Goal: Find specific page/section: Find specific page/section

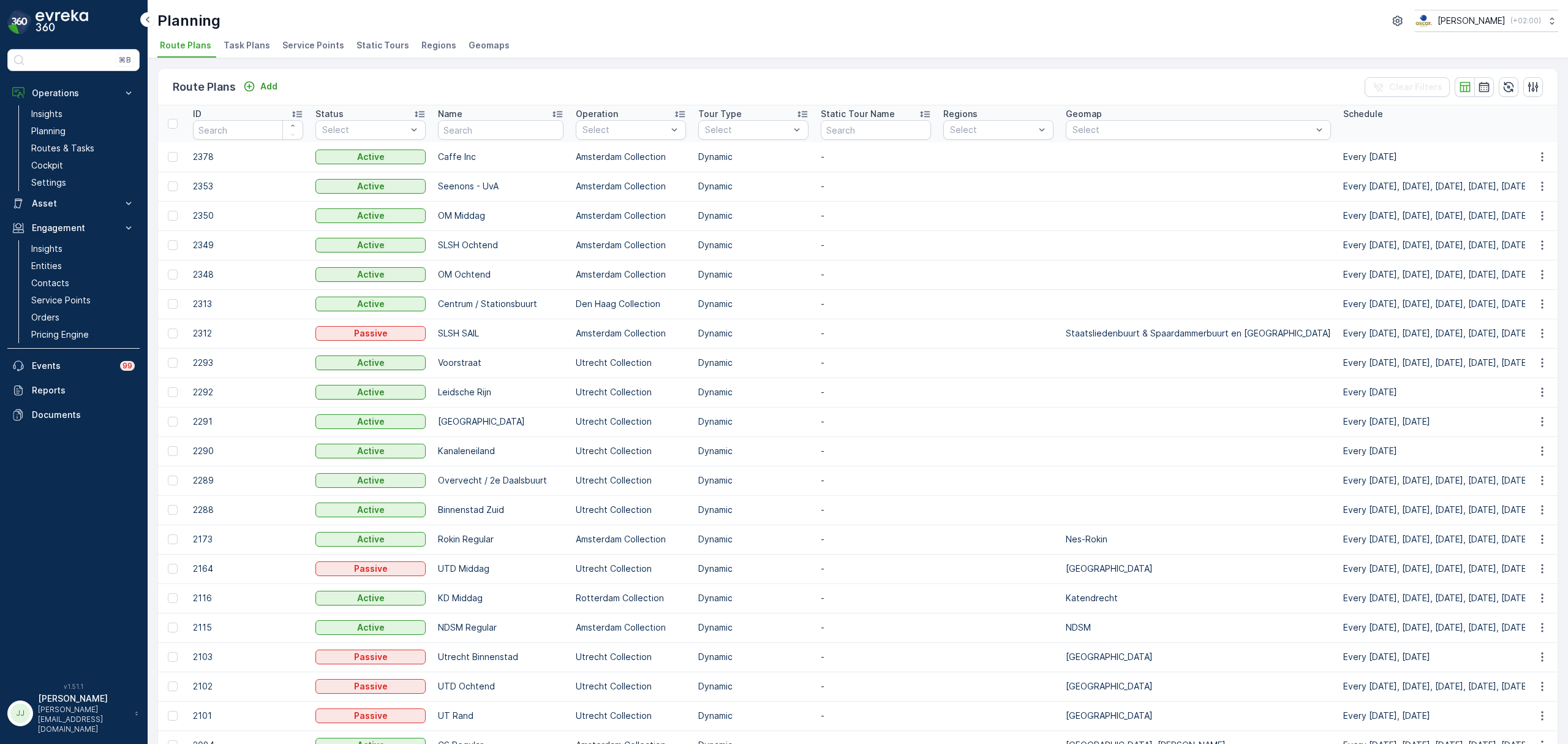
scroll to position [0, 1144]
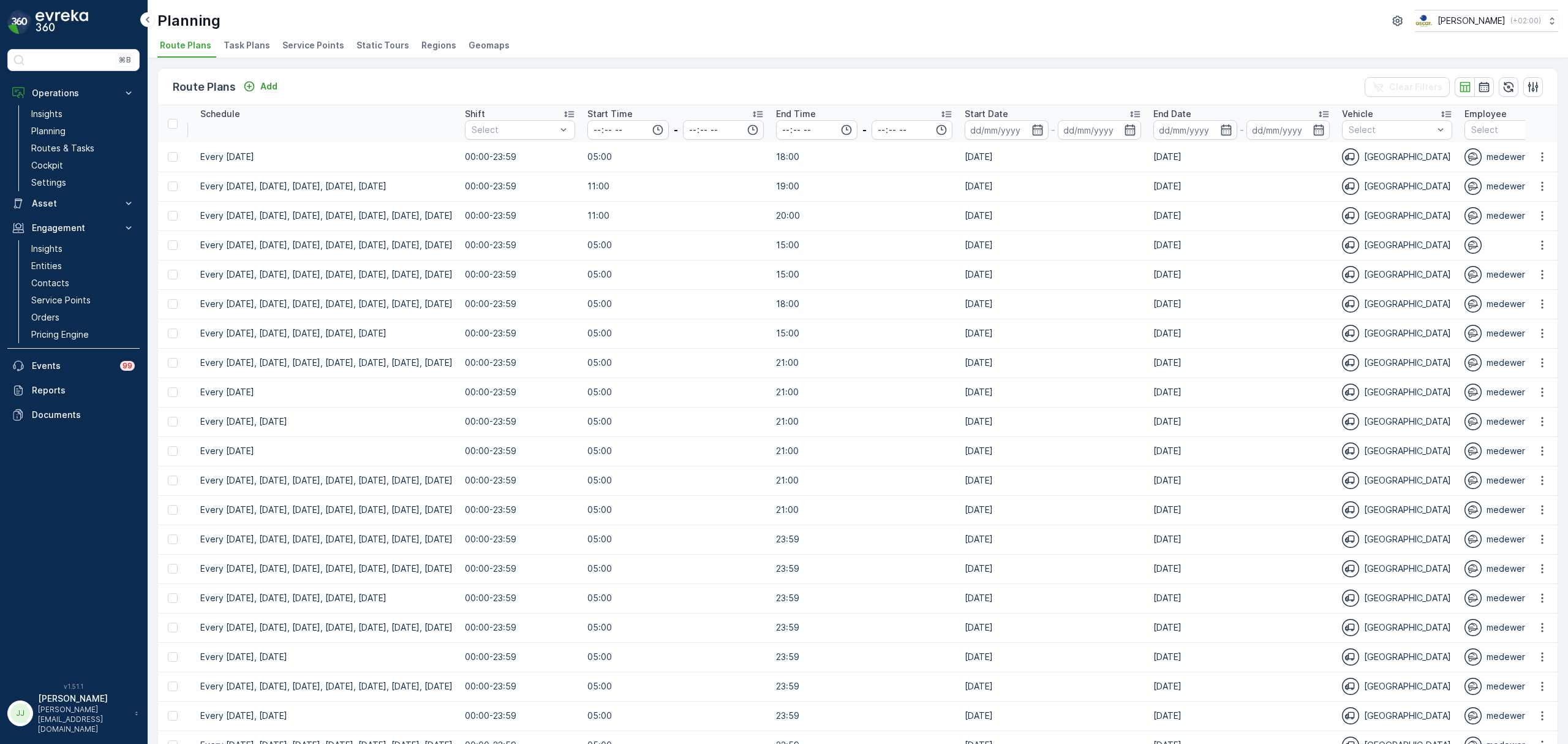
click at [229, 52] on li "Task Plans" at bounding box center [248, 47] width 54 height 21
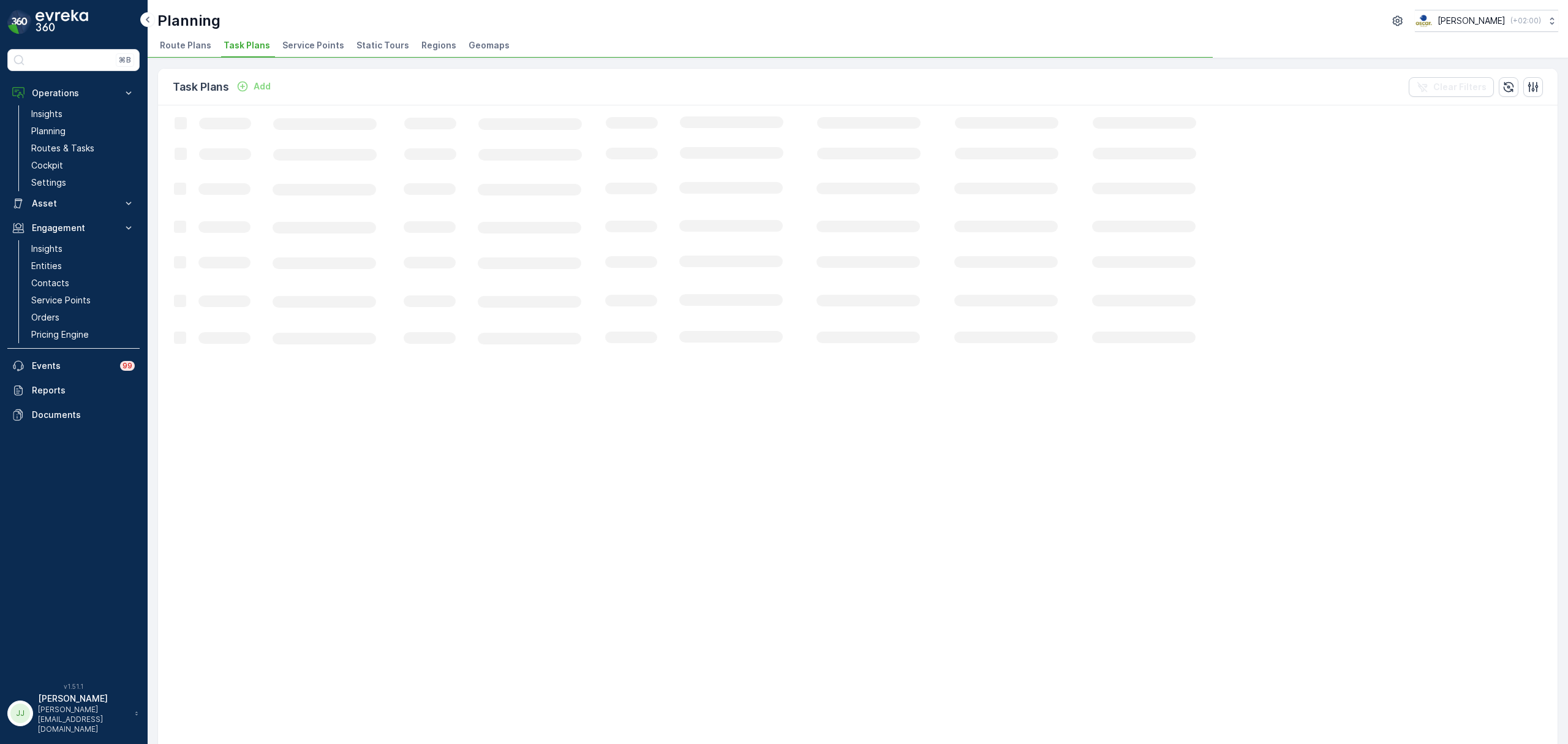
click at [326, 44] on span "Service Points" at bounding box center [313, 45] width 62 height 12
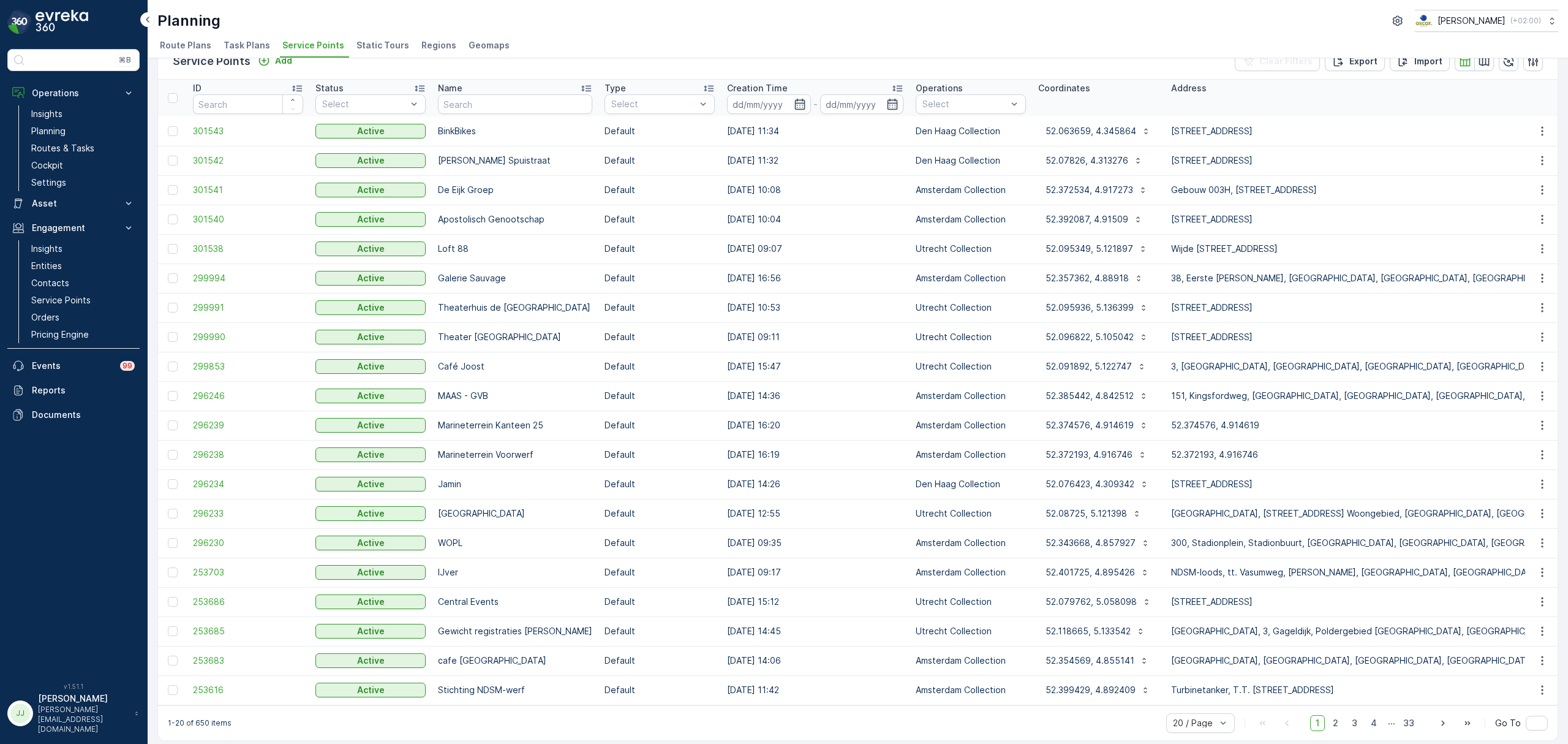
scroll to position [38, 0]
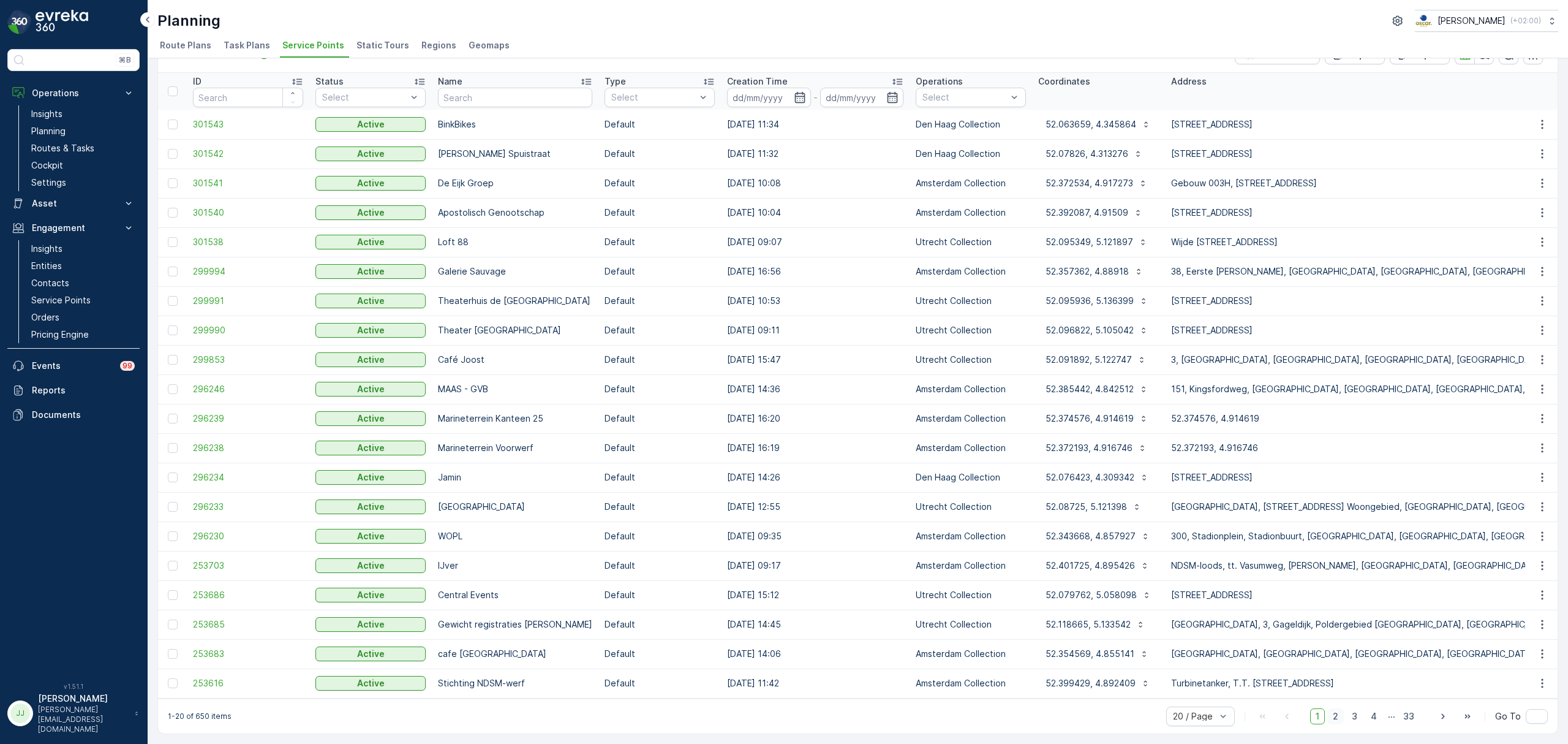
click at [1337, 714] on span "2" at bounding box center [1335, 715] width 16 height 16
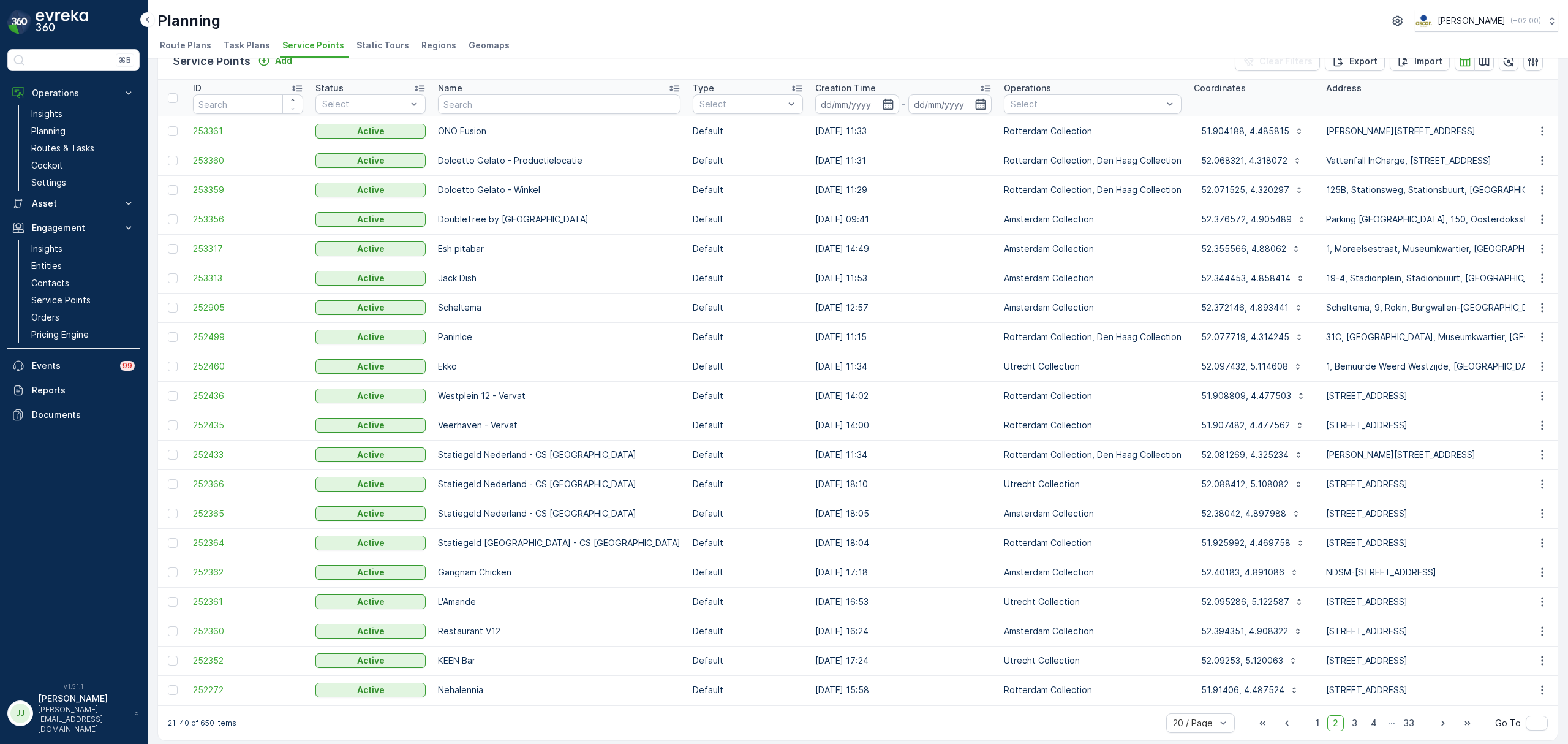
scroll to position [38, 0]
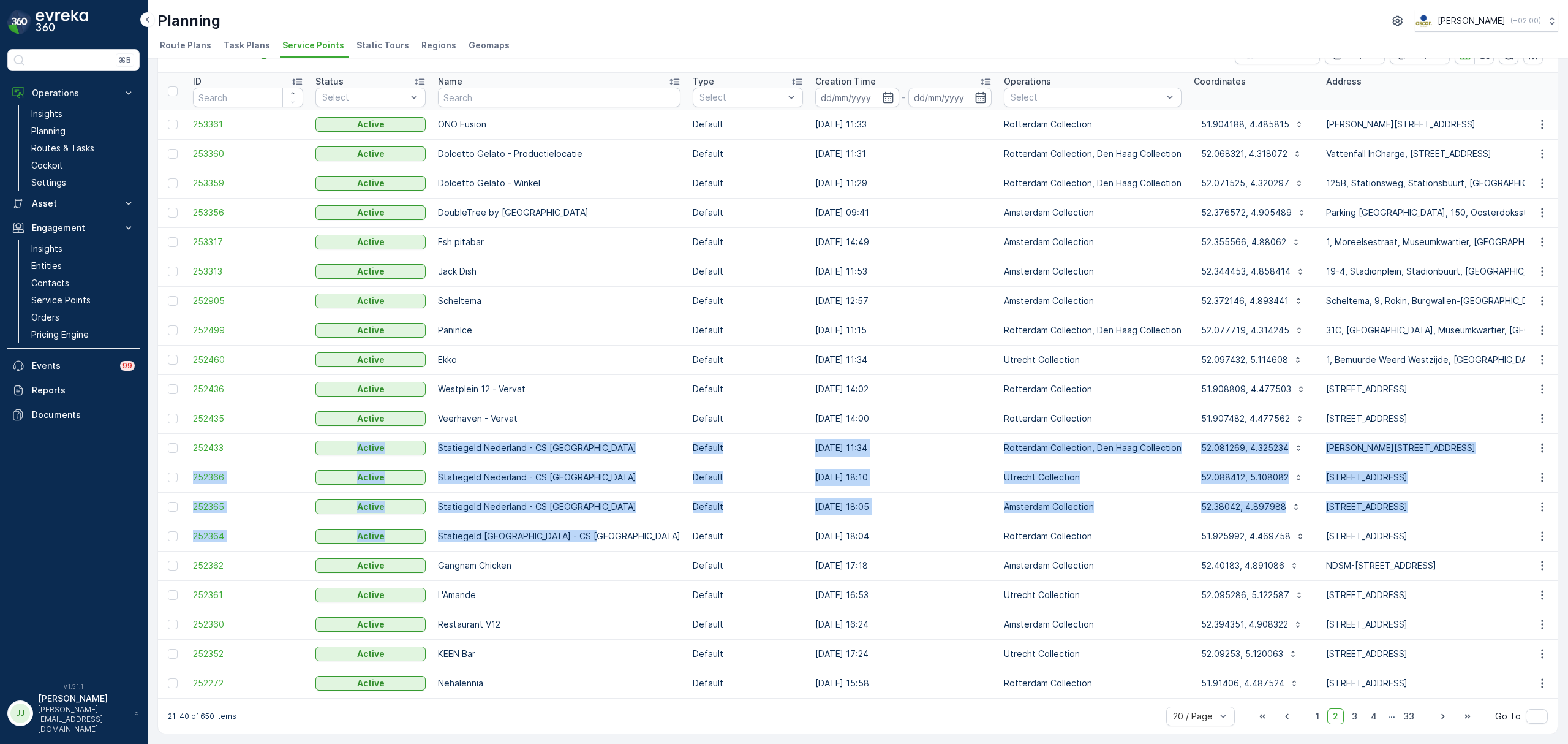
drag, startPoint x: 591, startPoint y: 532, endPoint x: 280, endPoint y: 432, distance: 326.7
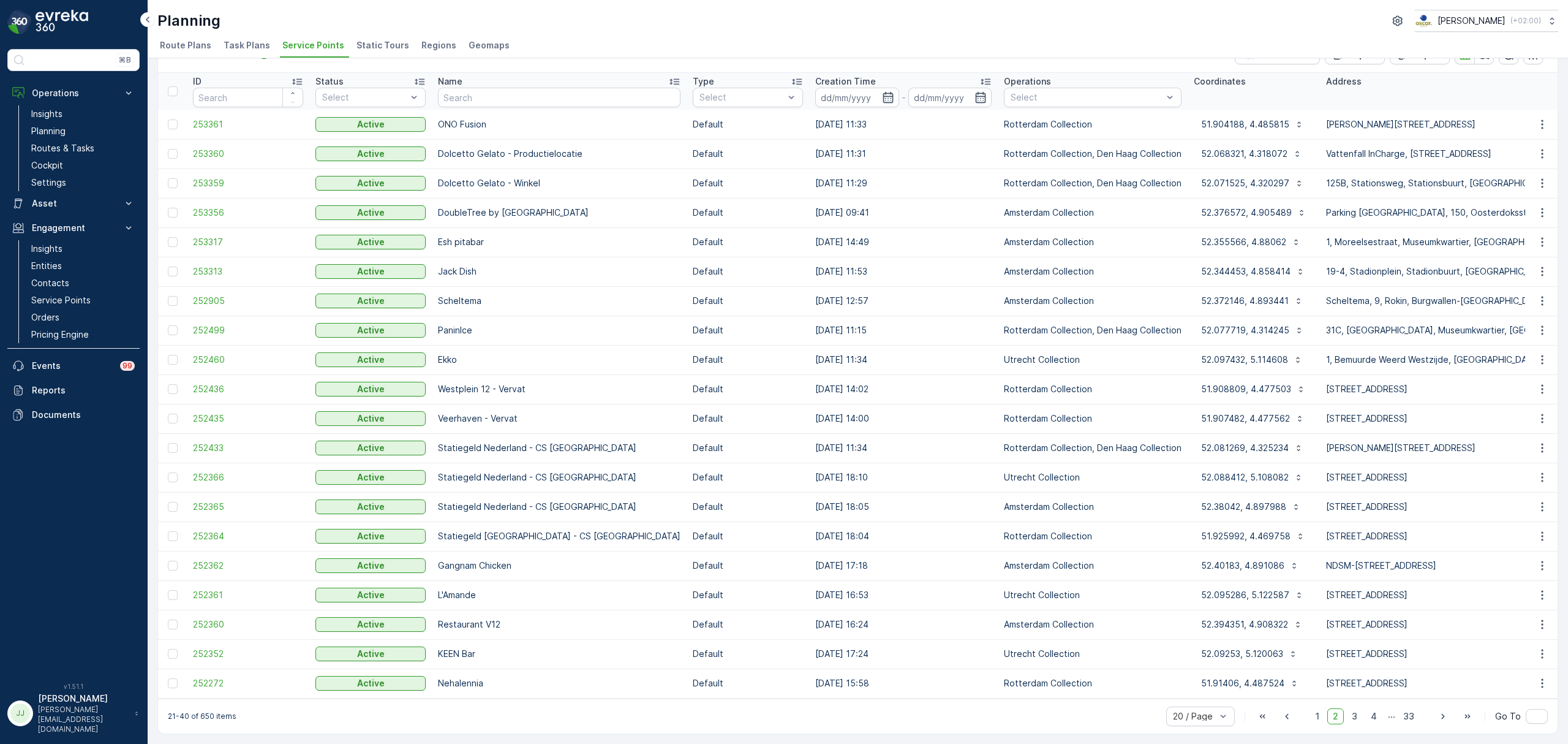
click at [490, 23] on div "Planning Oscar Circulair ( +02:00 )" at bounding box center [858, 20] width 1401 height 22
click at [470, 18] on div "Planning Oscar Circulair ( +02:00 )" at bounding box center [858, 20] width 1401 height 22
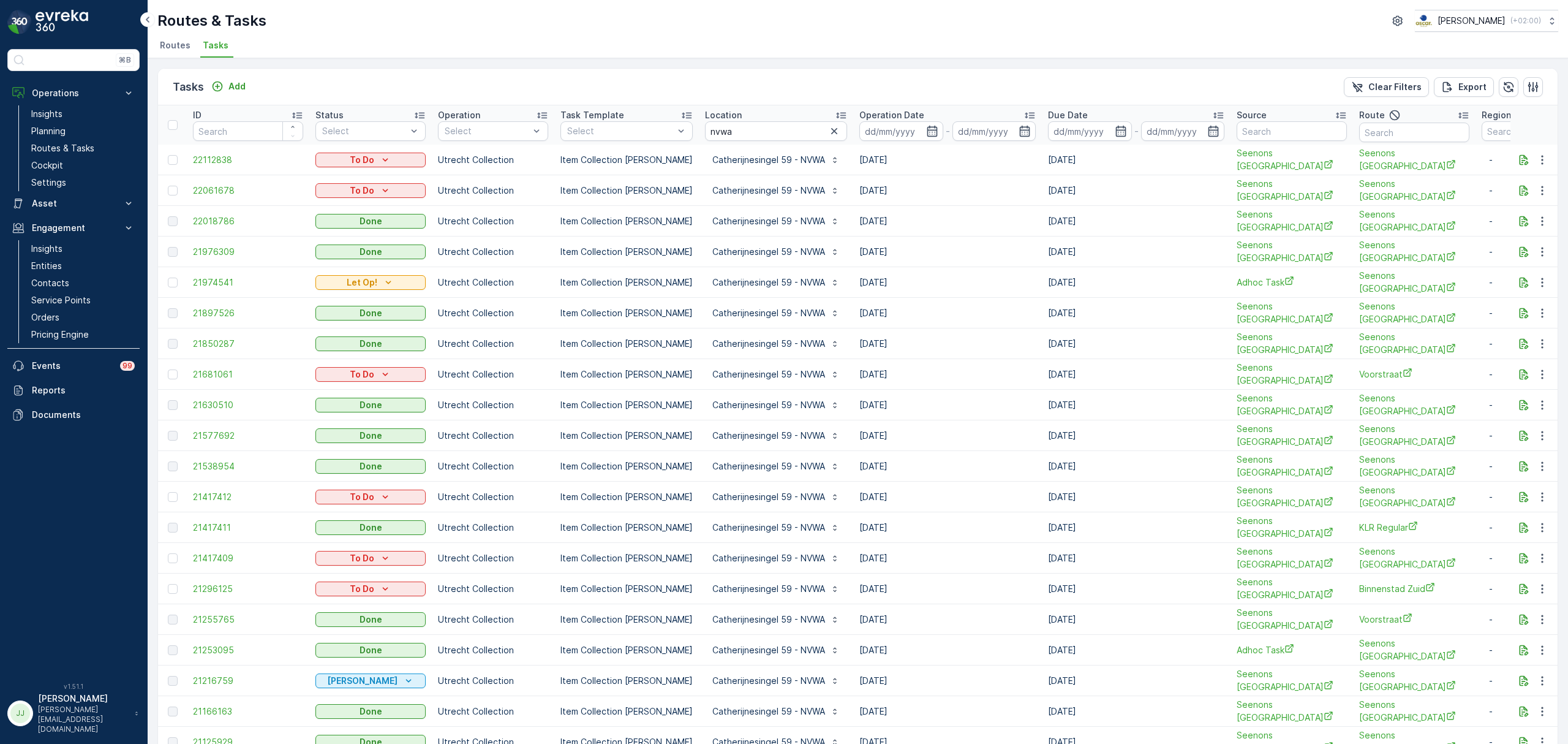
click at [616, 37] on ul "Routes Tasks" at bounding box center [853, 47] width 1391 height 21
